Goal: Information Seeking & Learning: Learn about a topic

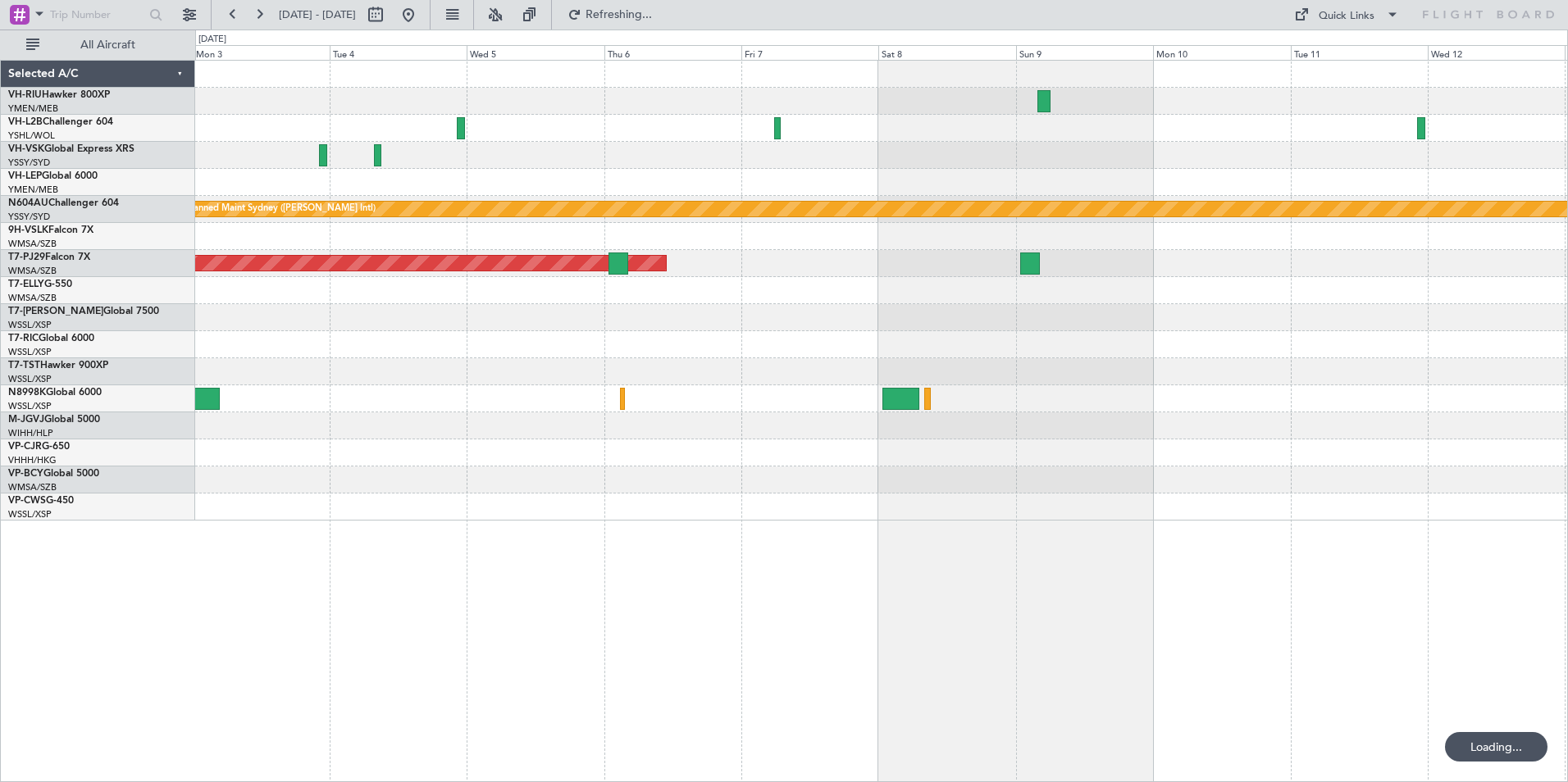
click at [1088, 331] on div at bounding box center [881, 345] width 1372 height 27
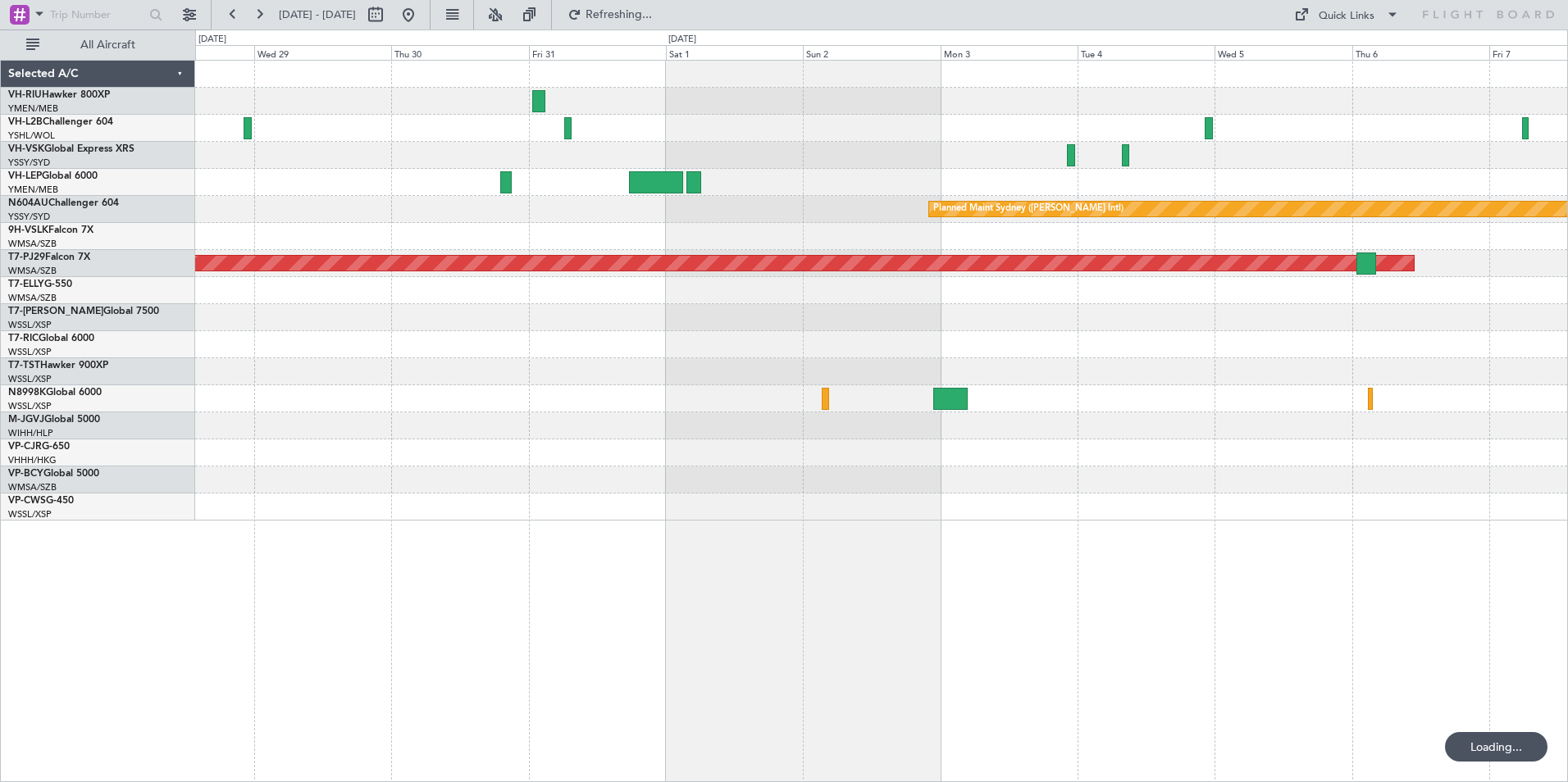
click at [1039, 314] on div "Planned Maint Sydney (Kingsford Smith Intl) Planned Maint Kuala Lumpur (Sultan …" at bounding box center [881, 291] width 1372 height 460
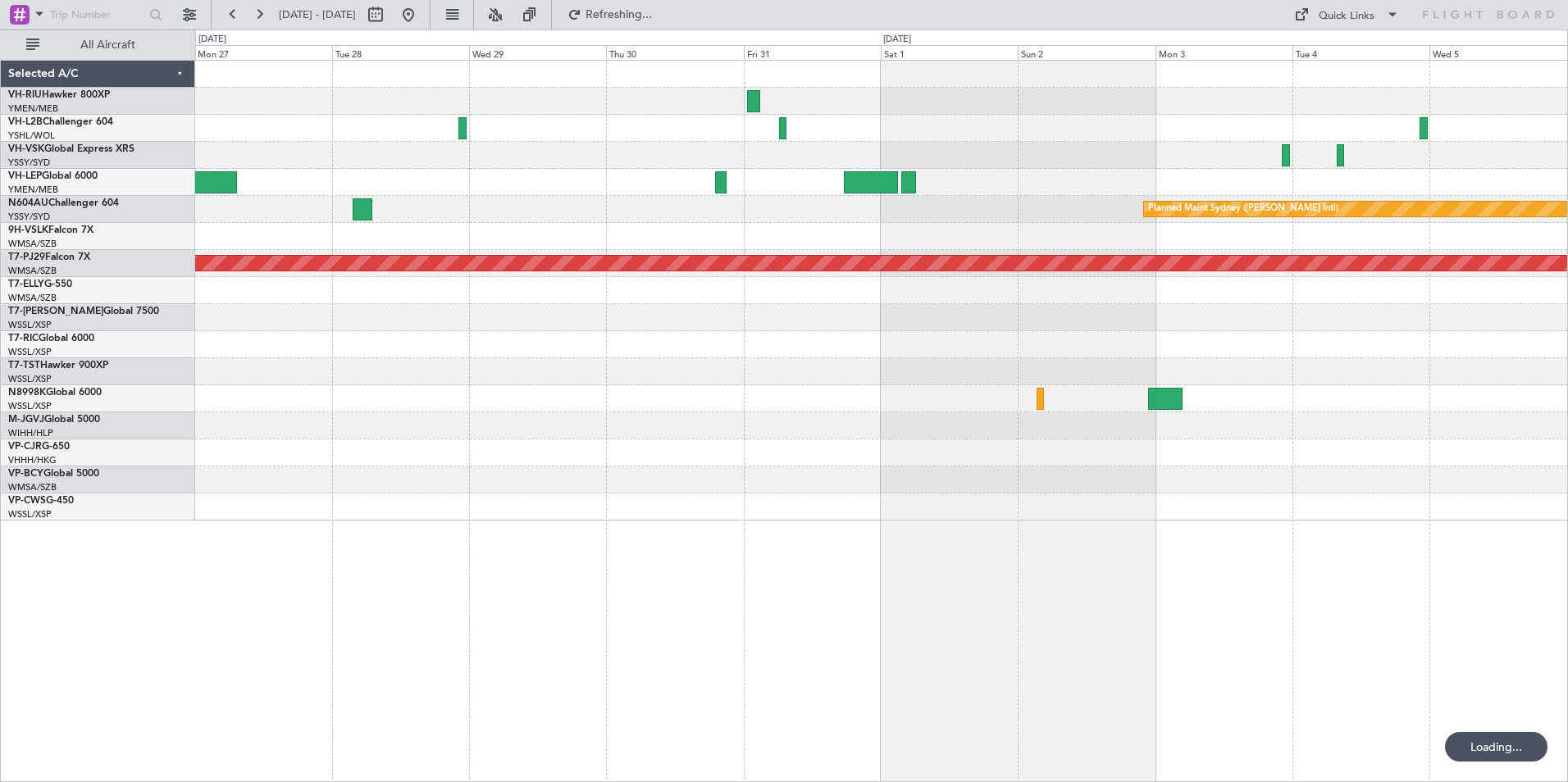
click at [1083, 319] on div "Planned Maint Sydney (Kingsford Smith Intl) Planned Maint Kuala Lumpur (Sultan …" at bounding box center [881, 291] width 1372 height 460
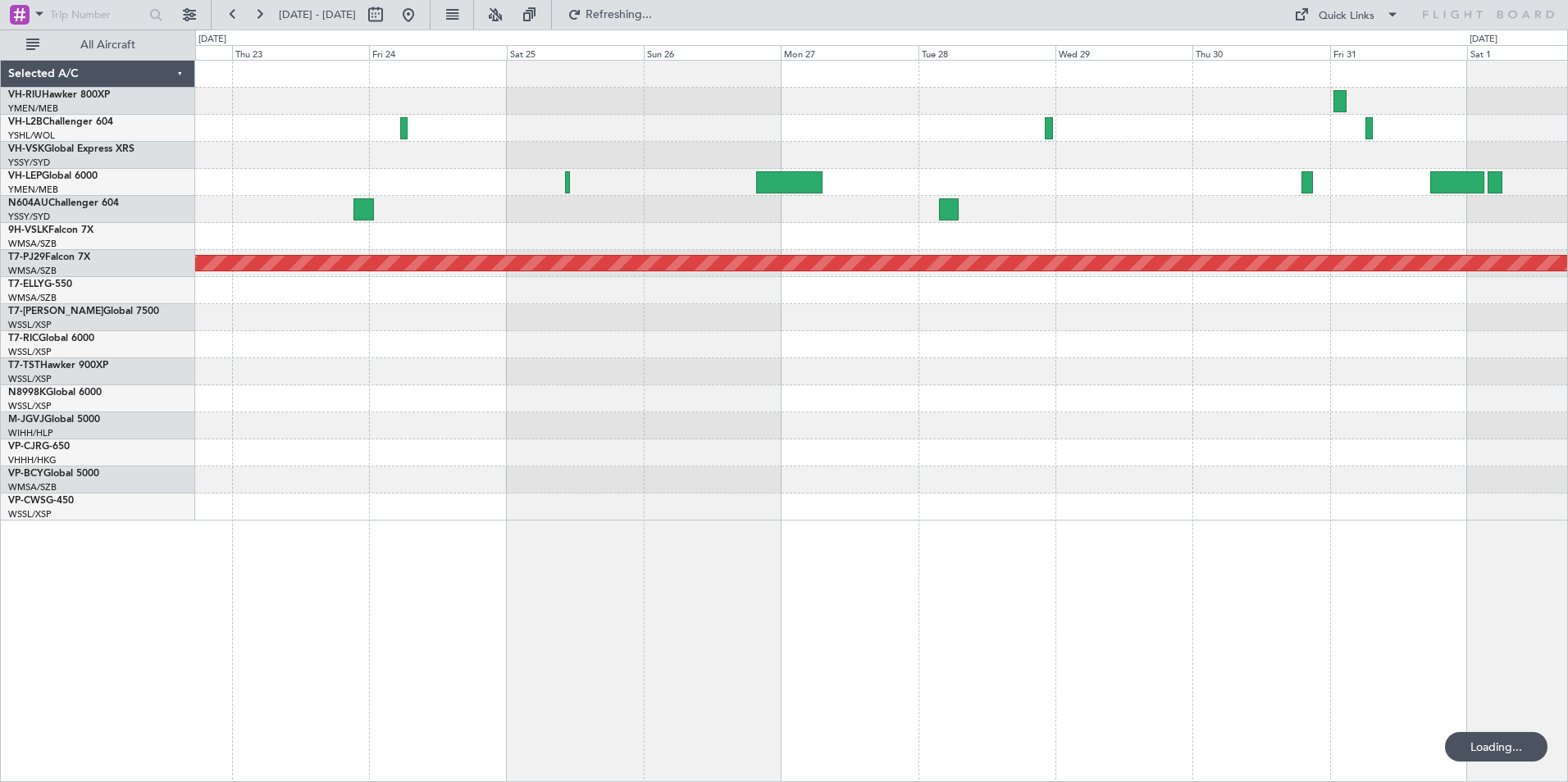
click at [1137, 329] on div "Planned Maint Sydney (Kingsford Smith Intl) Planned Maint Kuala Lumpur (Sultan …" at bounding box center [881, 291] width 1372 height 460
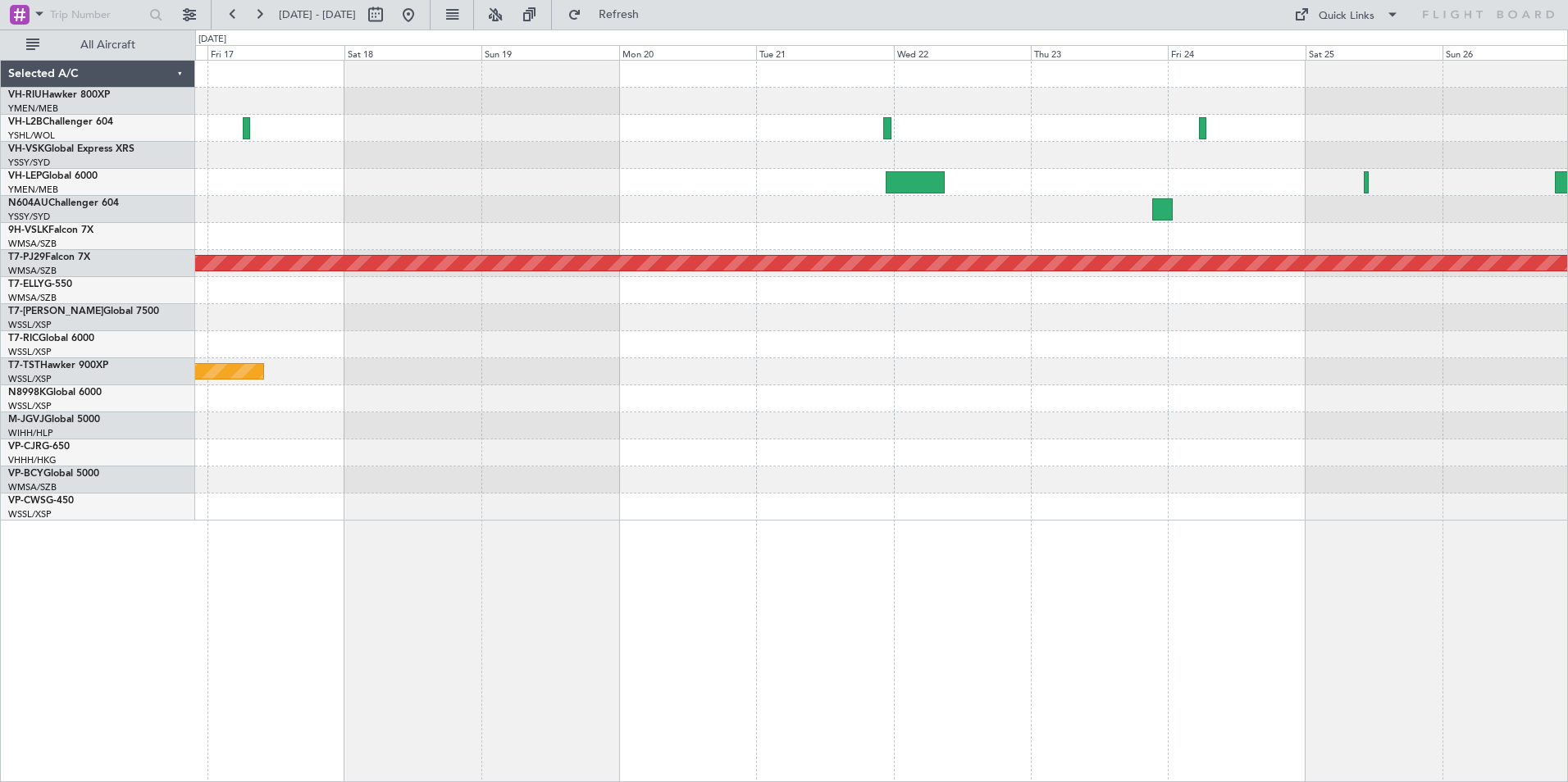
click at [1238, 322] on div "Planned Maint Kuala Lumpur (Sultan Abdul Aziz Shah - Subang) Planned Maint Sing…" at bounding box center [881, 291] width 1372 height 460
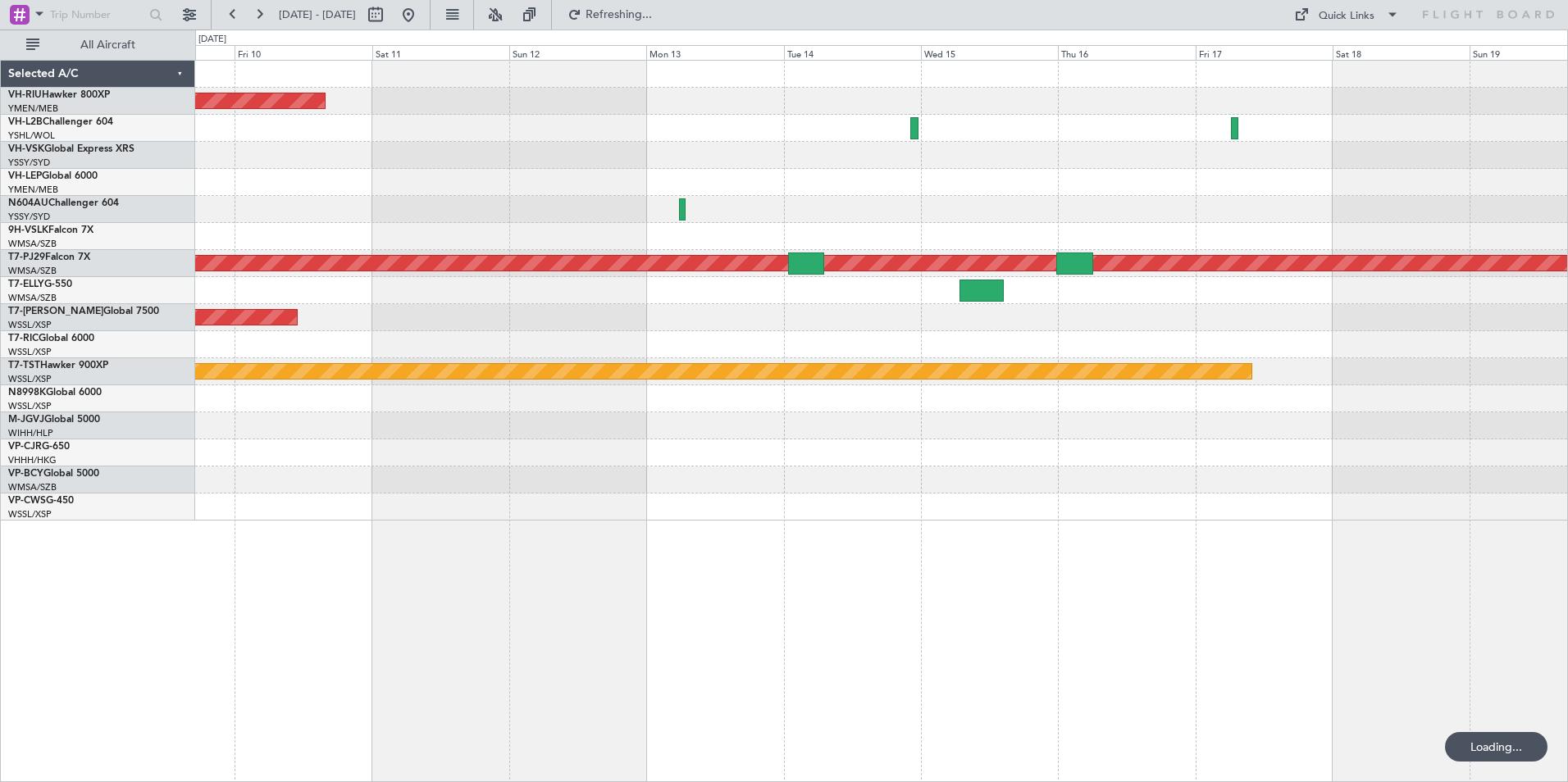
click at [953, 319] on div "Planned Maint Melbourne (Essendon) Planned Maint Kuala Lumpur (Sultan Abdul Azi…" at bounding box center [881, 291] width 1372 height 460
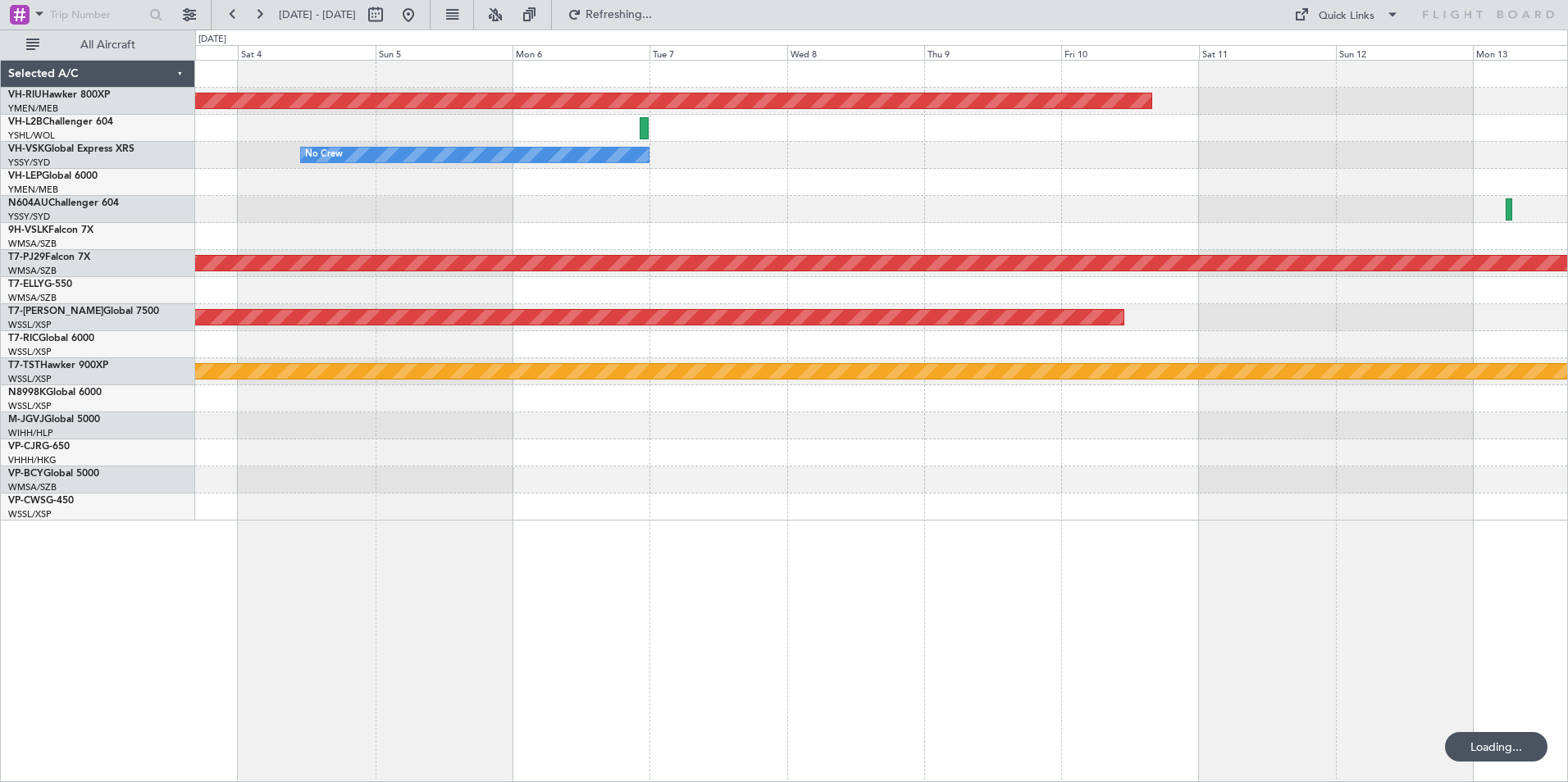
click at [1126, 250] on div "Planned Maint Melbourne (Essendon) No Crew Planned Maint Kuala Lumpur (Sultan A…" at bounding box center [881, 291] width 1372 height 460
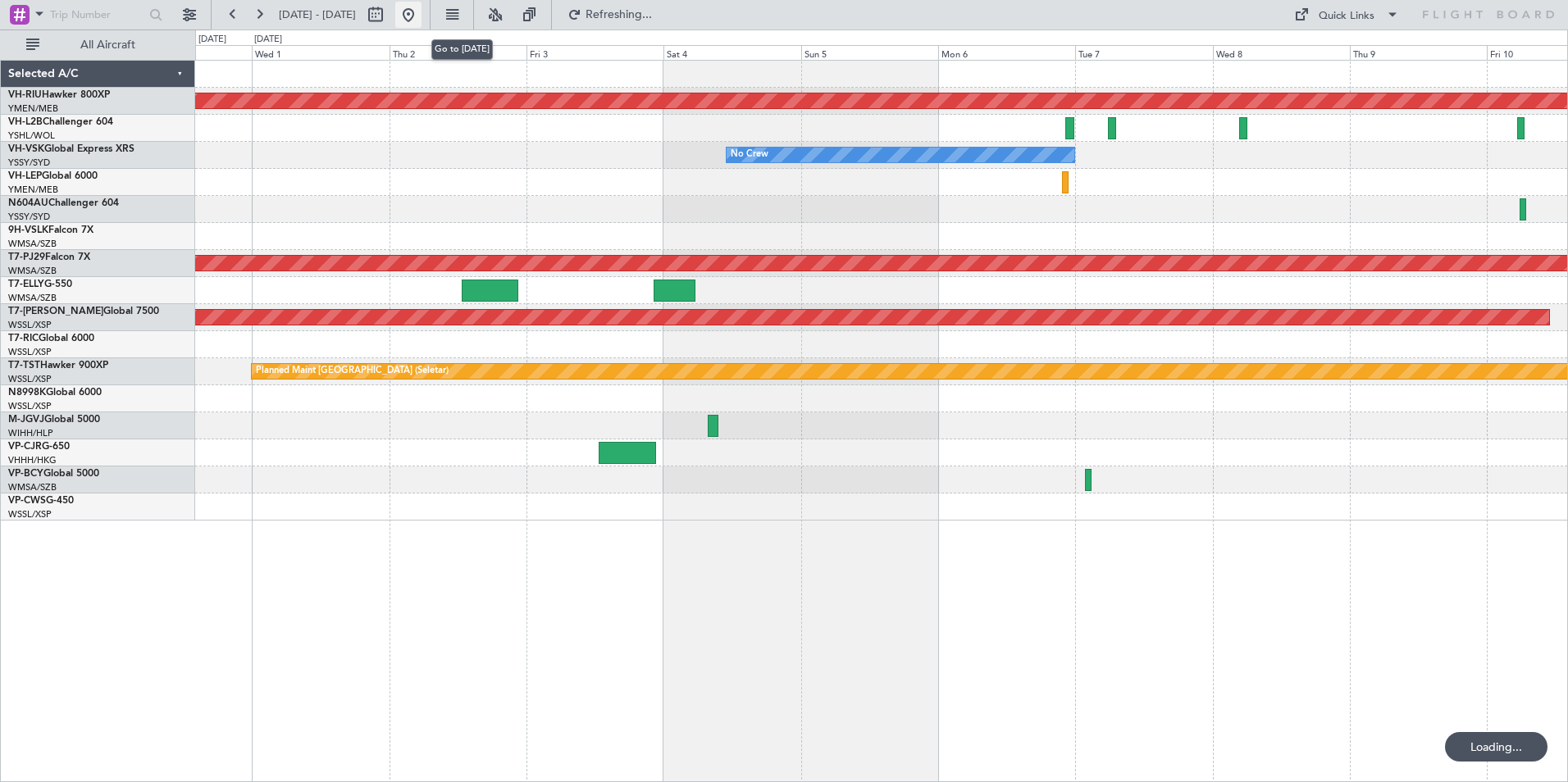
click at [421, 15] on button at bounding box center [408, 14] width 26 height 26
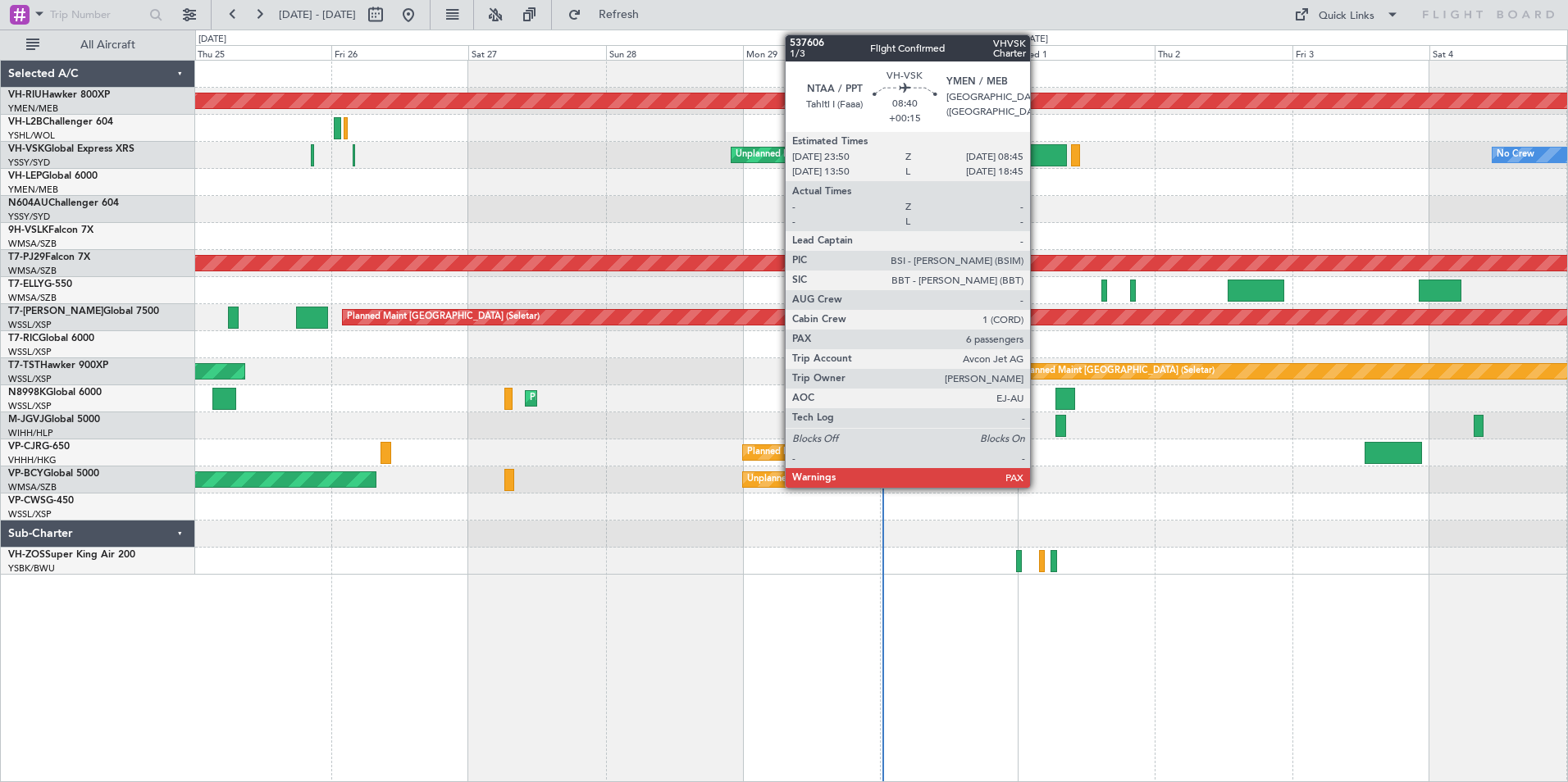
click at [1037, 153] on div at bounding box center [1041, 155] width 51 height 22
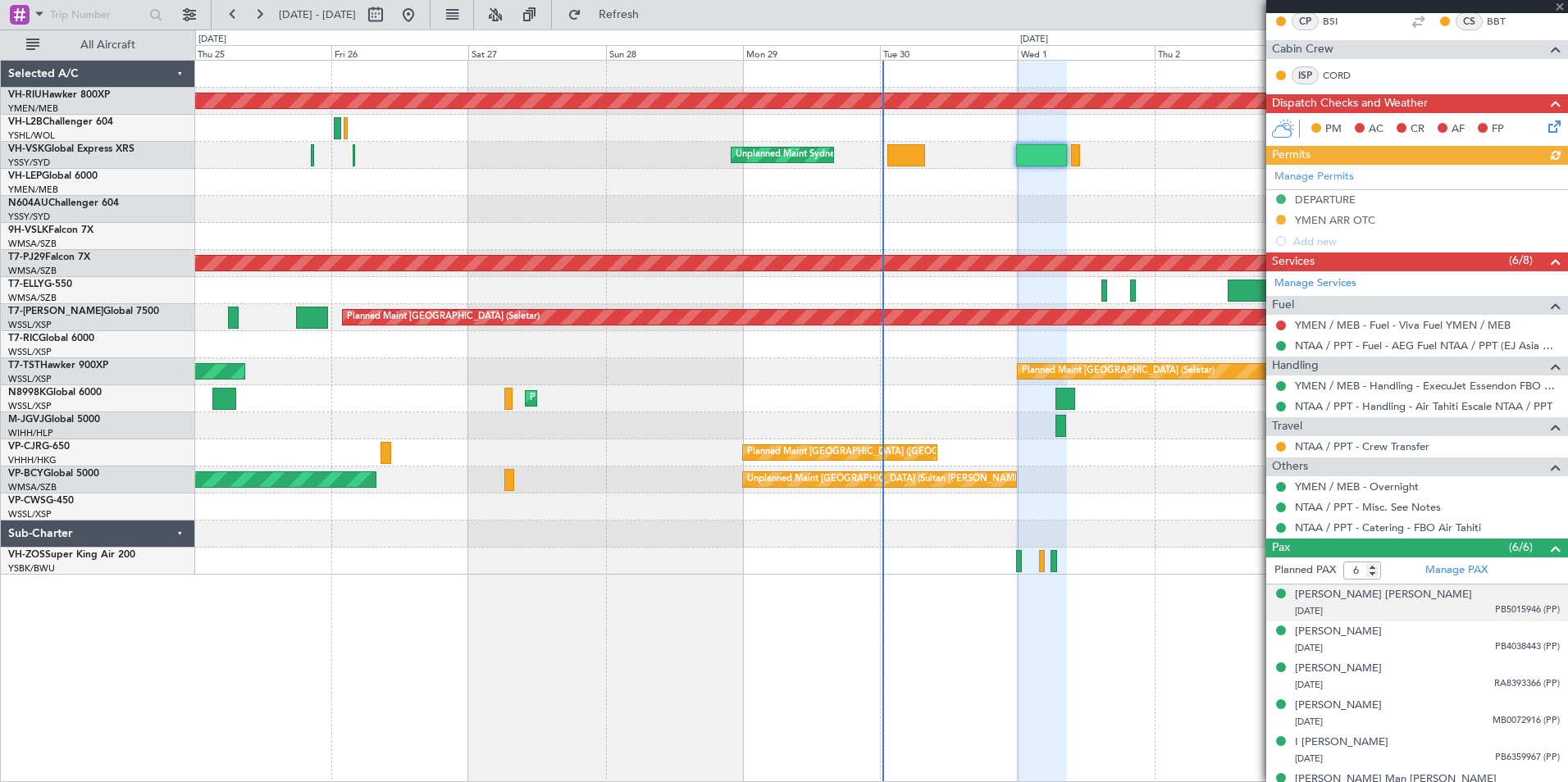
scroll to position [302, 0]
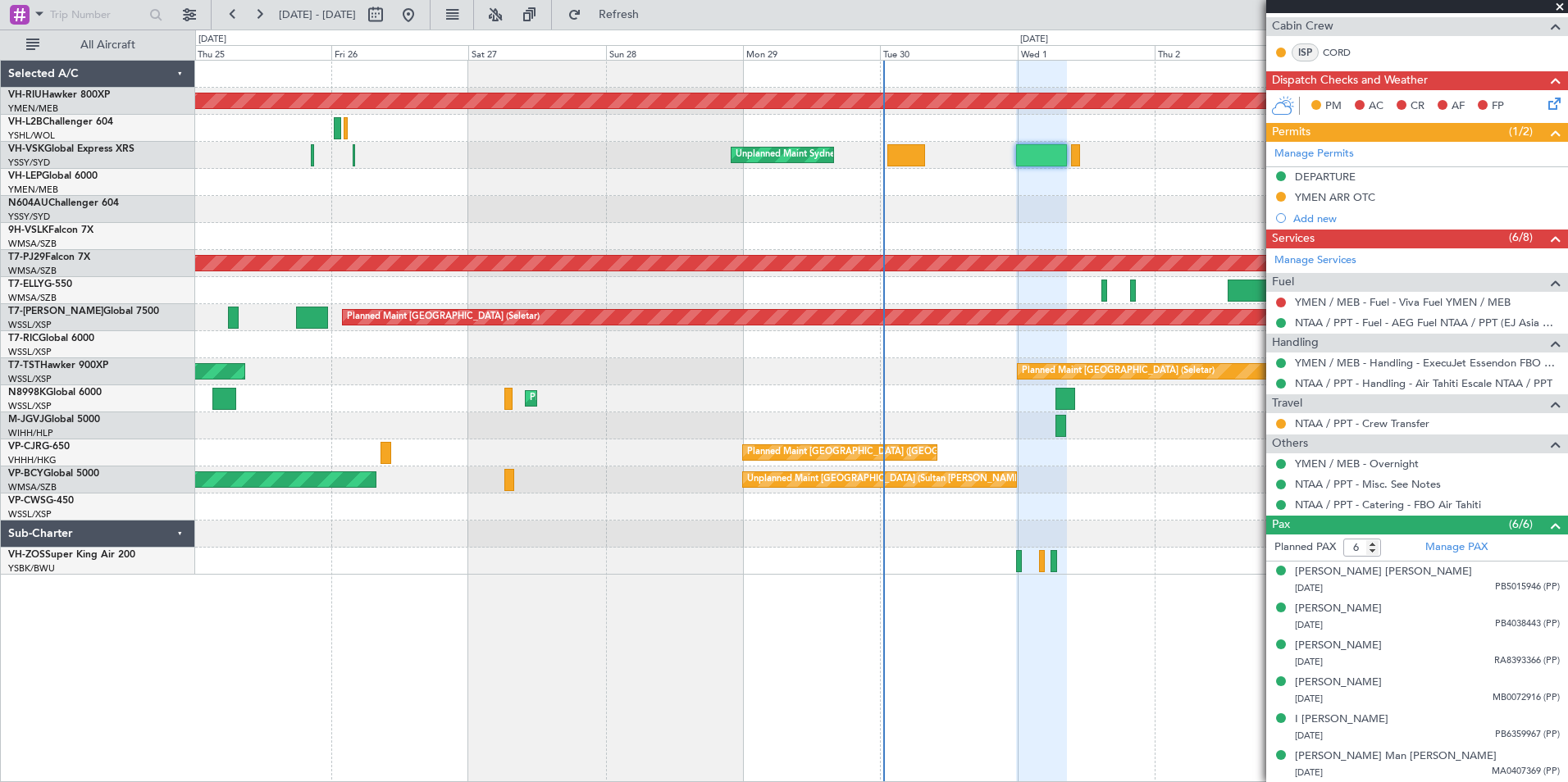
drag, startPoint x: 1562, startPoint y: 4, endPoint x: 1543, endPoint y: 4, distance: 19.0
click at [1562, 4] on span at bounding box center [1559, 8] width 16 height 15
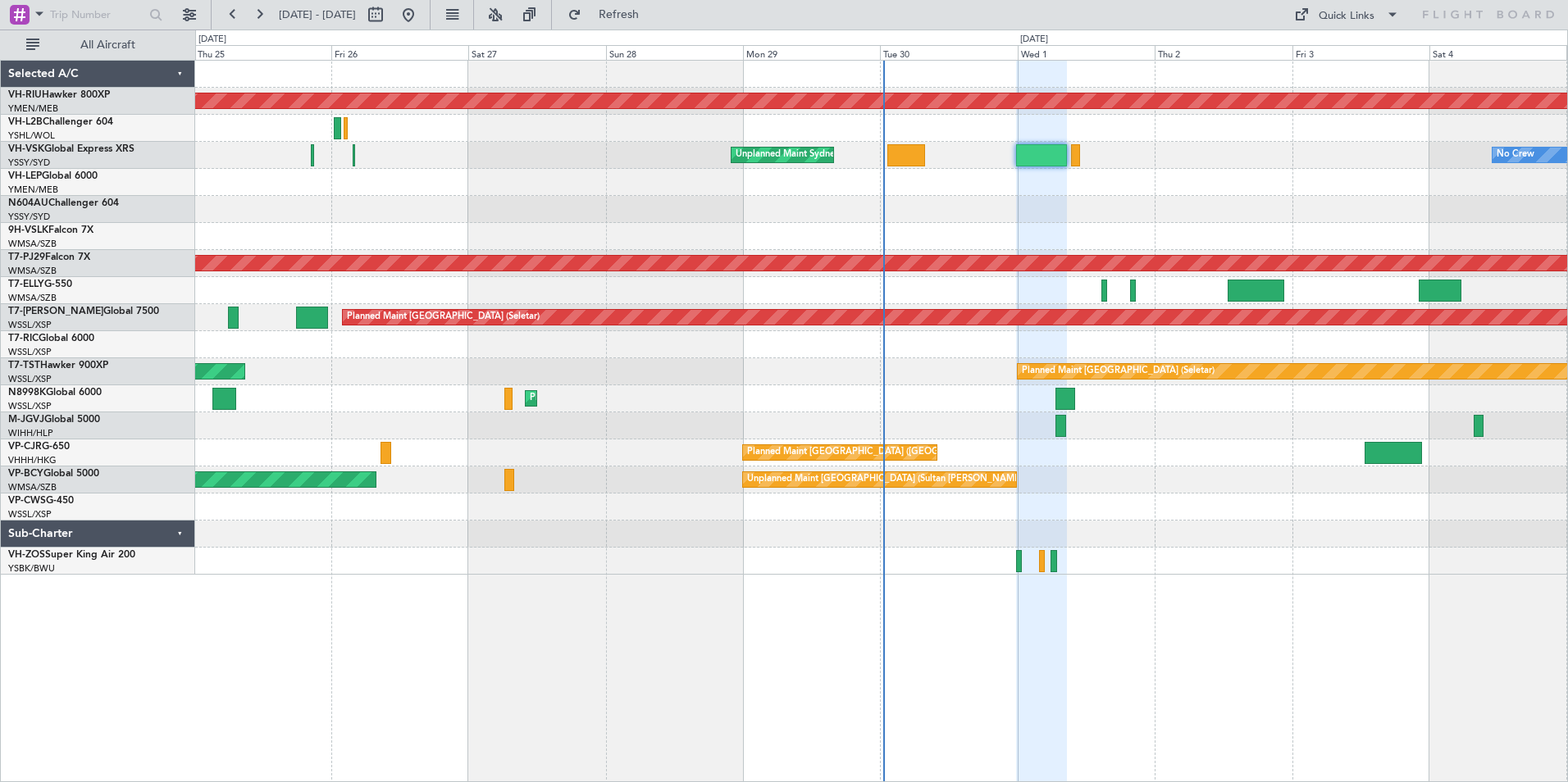
type input "0"
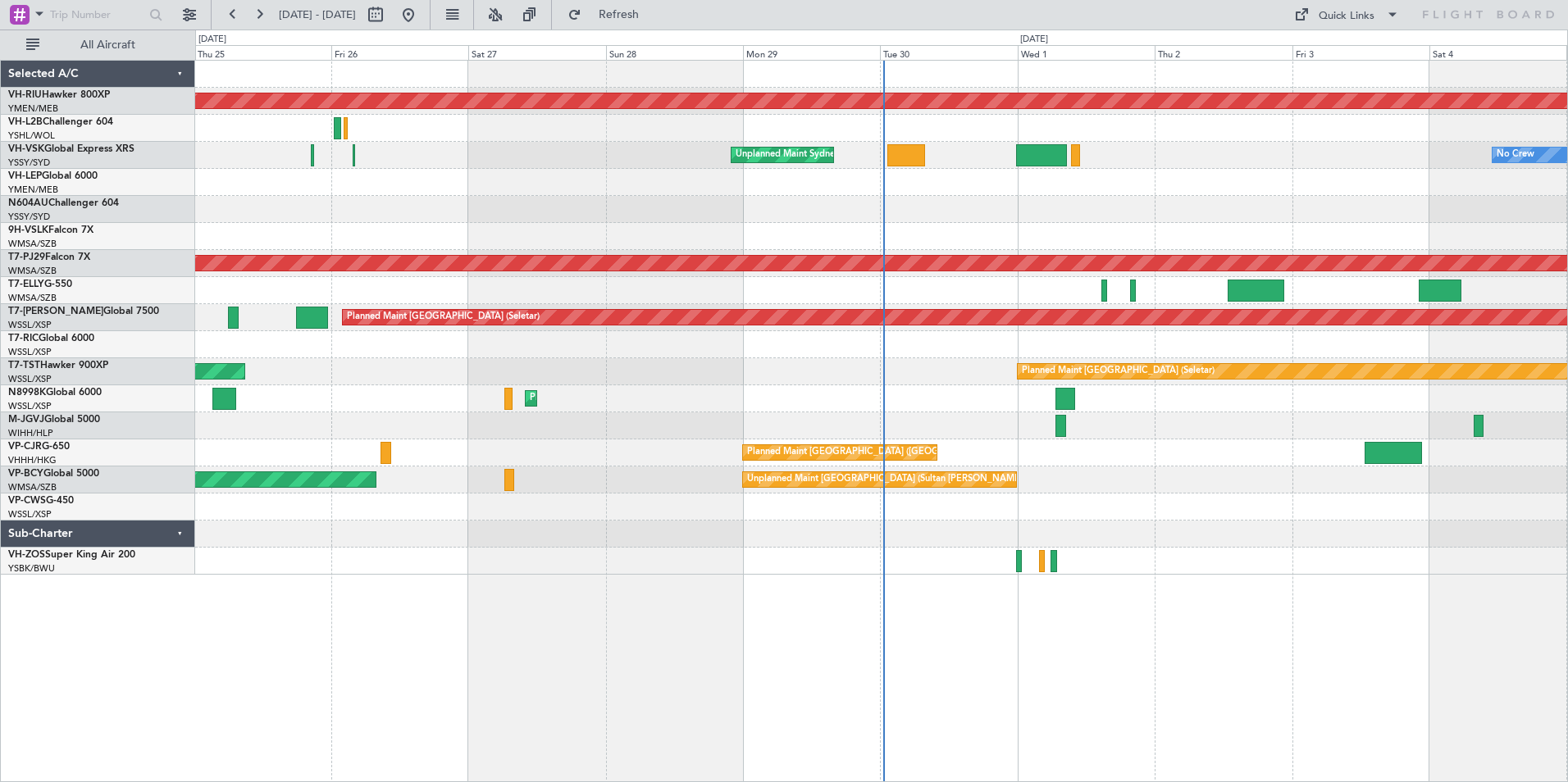
scroll to position [0, 0]
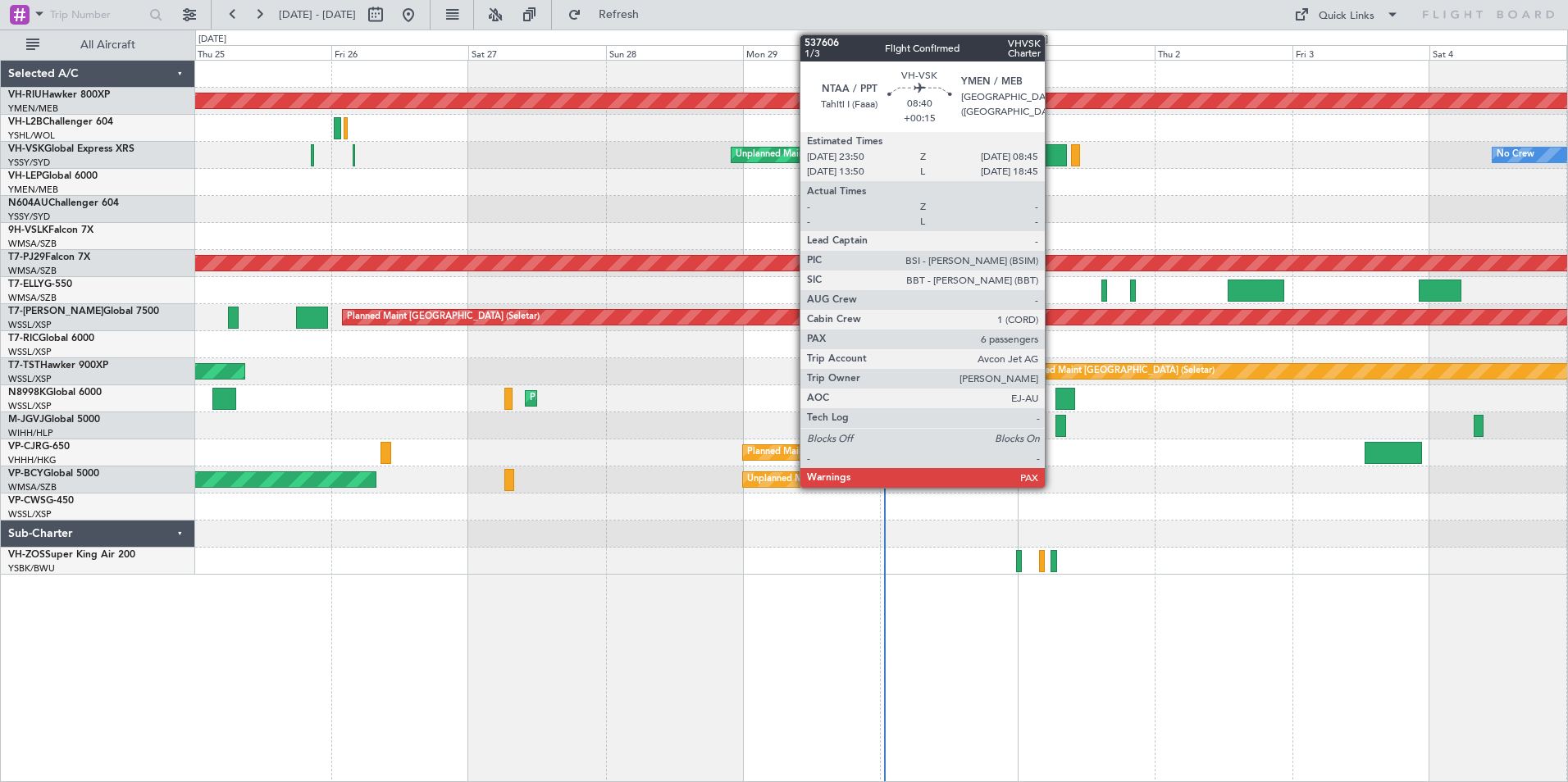
click at [1052, 150] on div at bounding box center [1041, 155] width 51 height 22
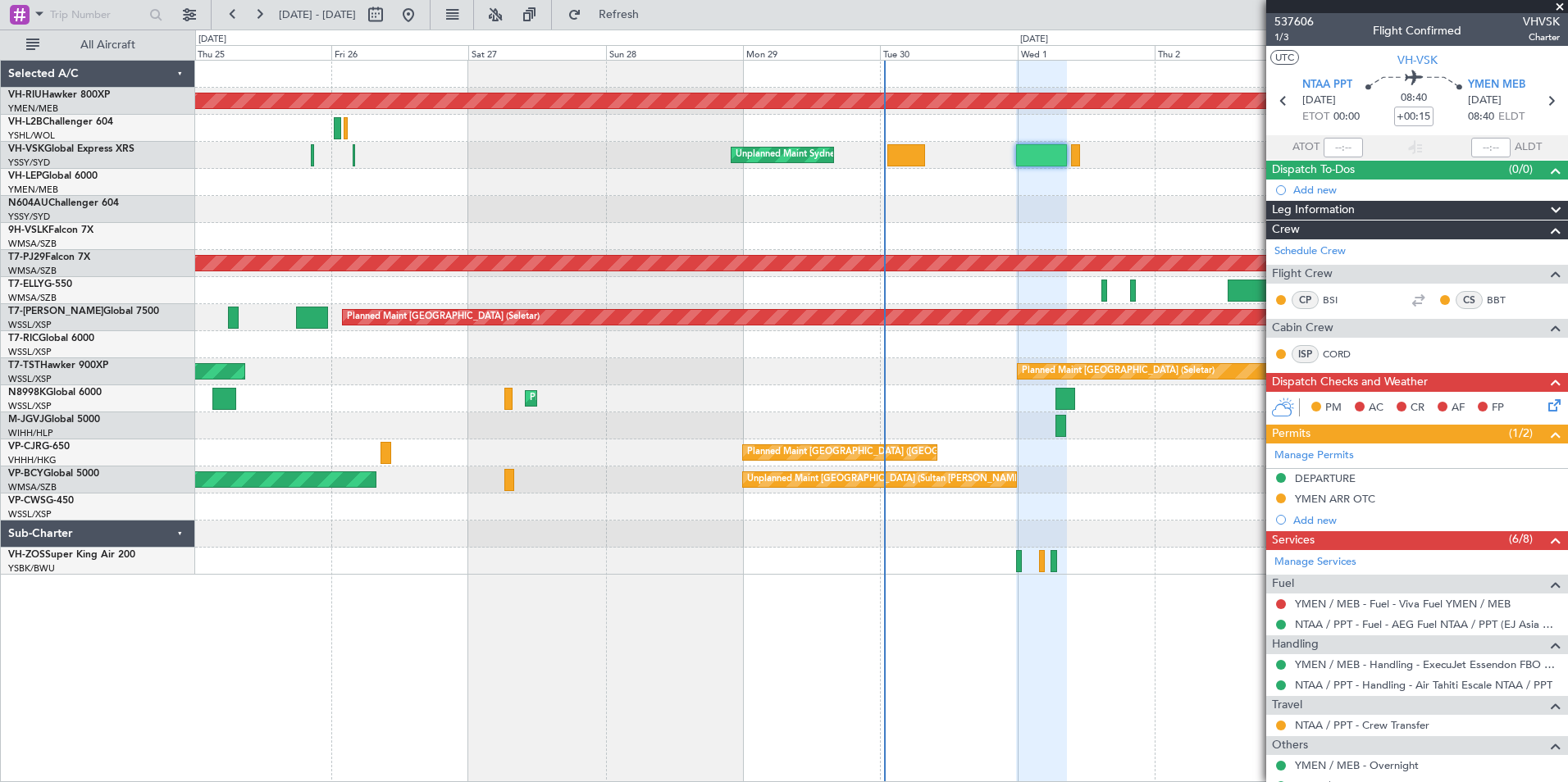
click at [1559, 4] on span at bounding box center [1559, 8] width 16 height 15
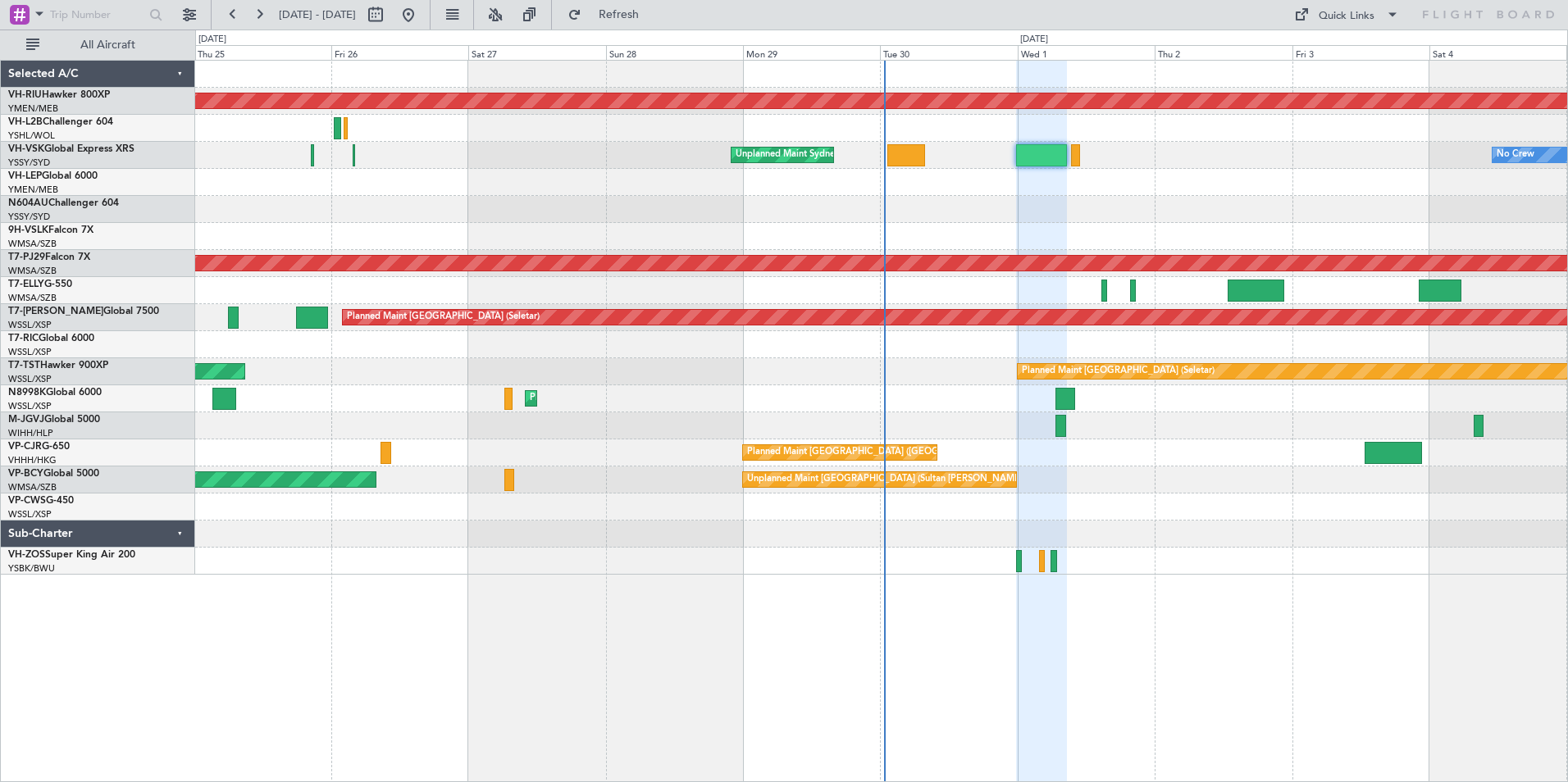
type input "0"
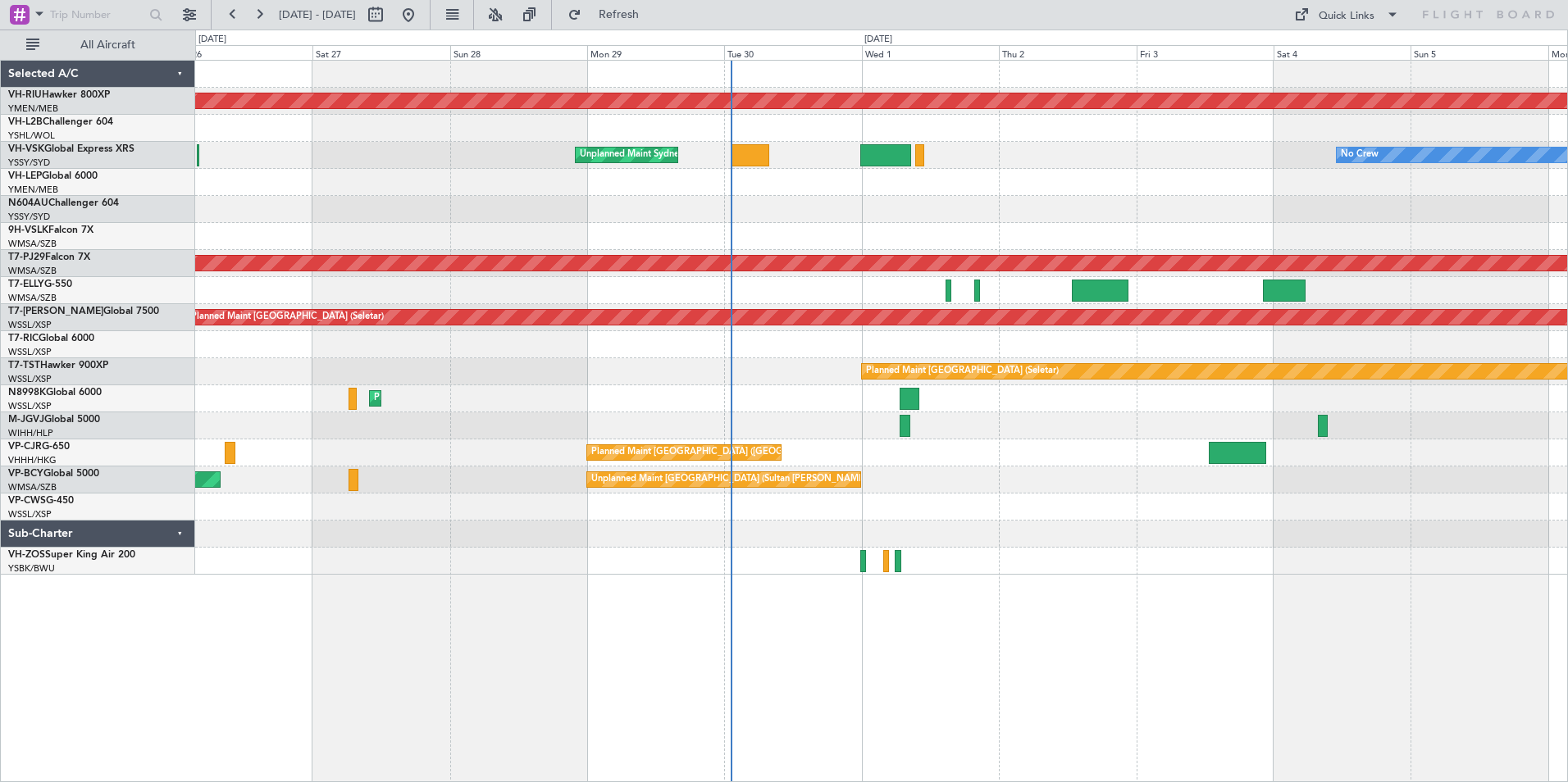
click at [503, 229] on div at bounding box center [881, 237] width 1372 height 27
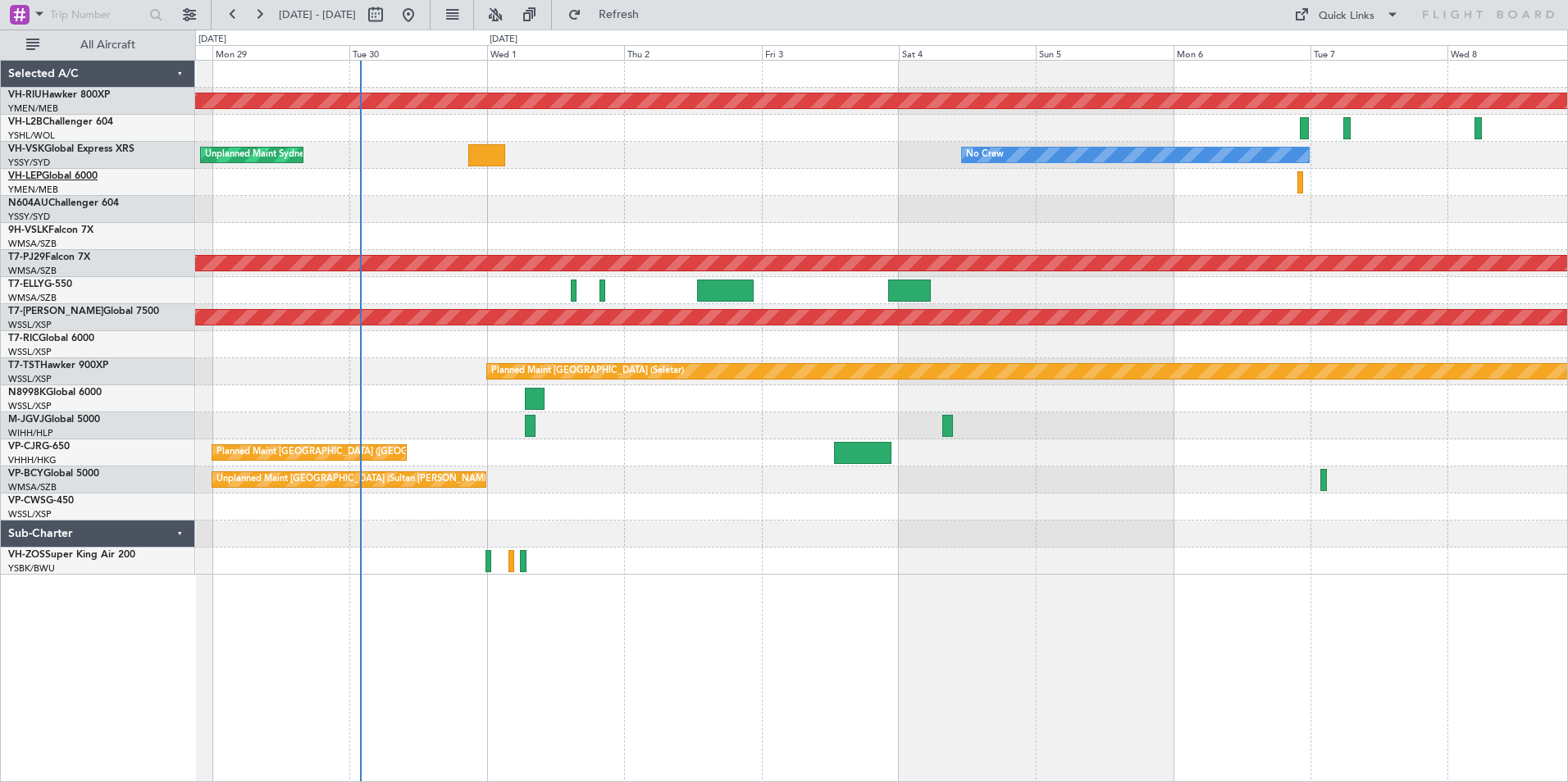
click at [58, 177] on link "VH-LEP Global 6000" at bounding box center [53, 176] width 89 height 10
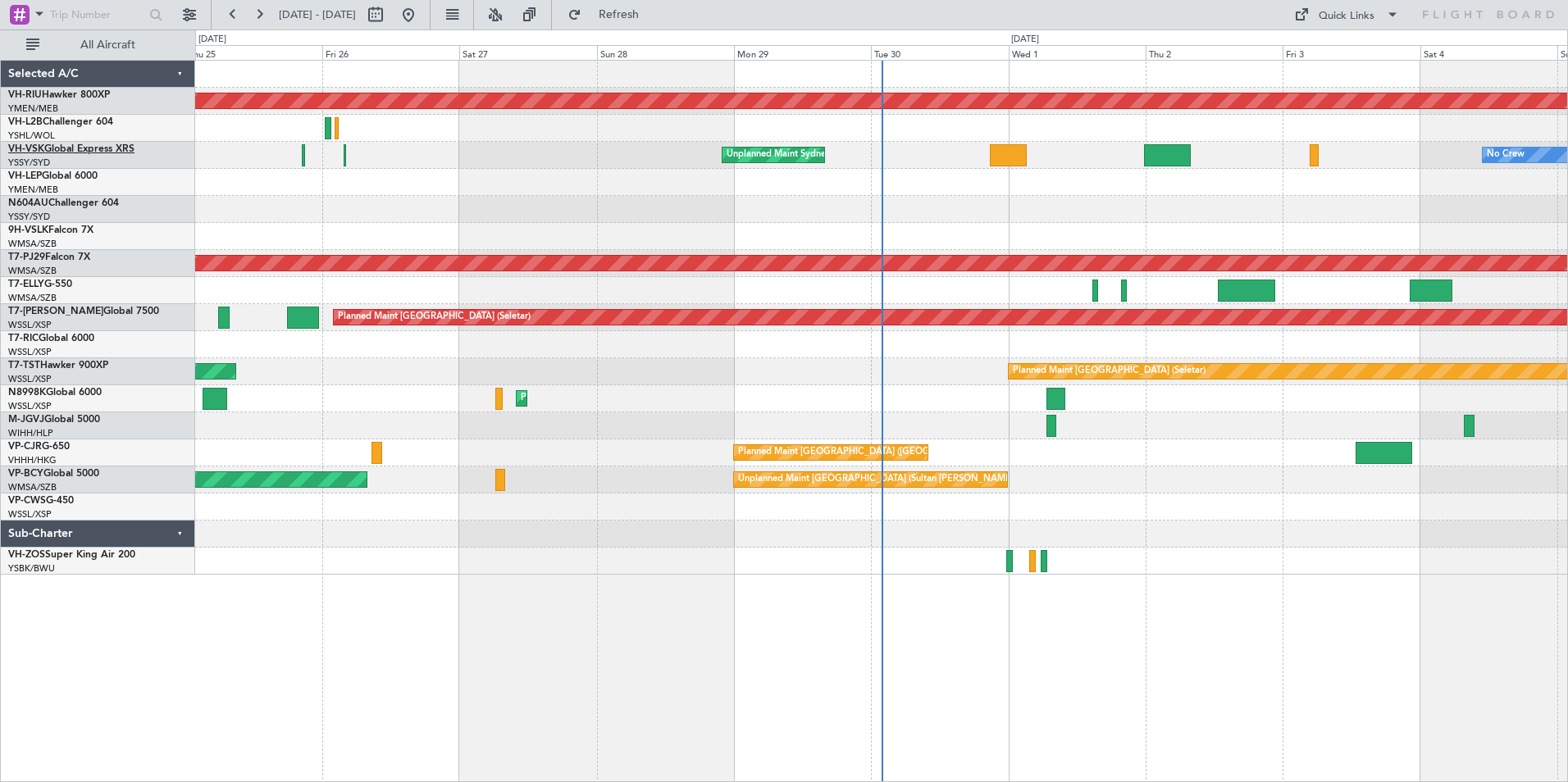
click at [70, 148] on link "VH-VSK Global Express XRS" at bounding box center [72, 149] width 126 height 10
